Goal: Navigation & Orientation: Go to known website

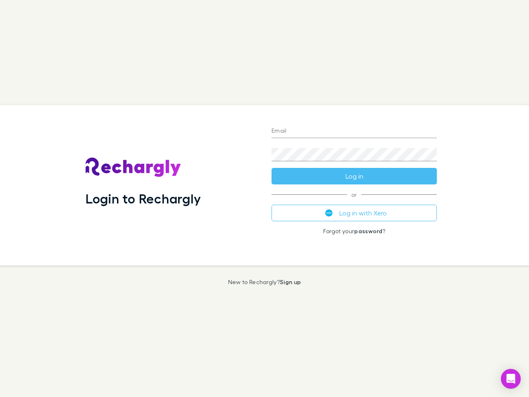
click at [265, 198] on div "Login to Rechargly" at bounding box center [172, 185] width 186 height 160
click at [354, 132] on input "Email" at bounding box center [354, 131] width 165 height 13
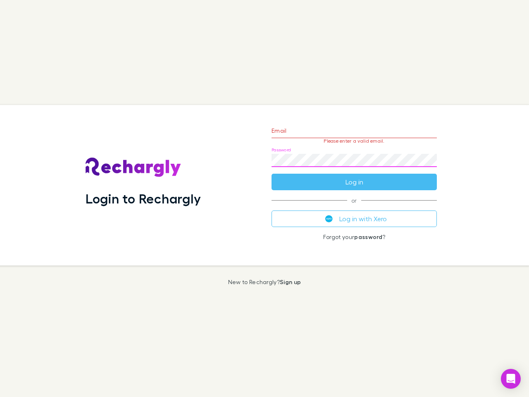
click at [354, 176] on form "Email Please enter a valid email. Password Log in" at bounding box center [354, 154] width 165 height 72
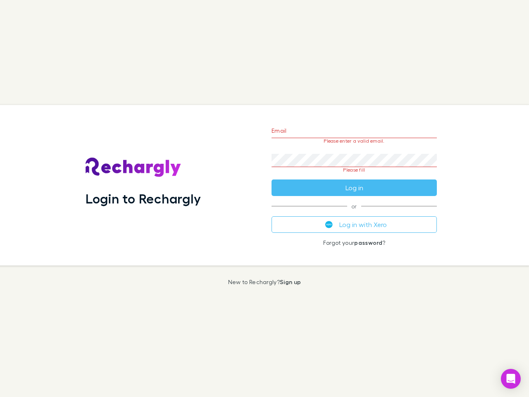
click at [354, 213] on div "Email Please enter a valid email. Password Please fill Log in or Log in with Xe…" at bounding box center [354, 185] width 179 height 160
click at [511, 379] on icon "Open Intercom Messenger" at bounding box center [511, 379] width 9 height 10
